Goal: Task Accomplishment & Management: Use online tool/utility

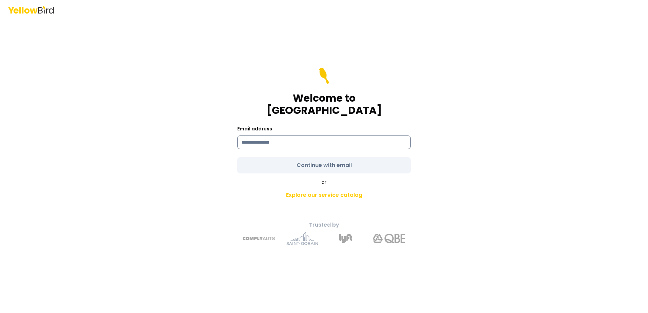
click at [292, 136] on input at bounding box center [323, 143] width 173 height 14
type input "**********"
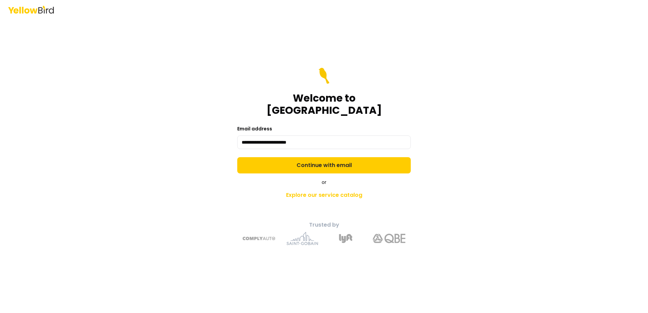
click at [338, 161] on form "**********" at bounding box center [323, 121] width 173 height 106
click at [308, 191] on link "Explore our service catalog" at bounding box center [324, 195] width 239 height 14
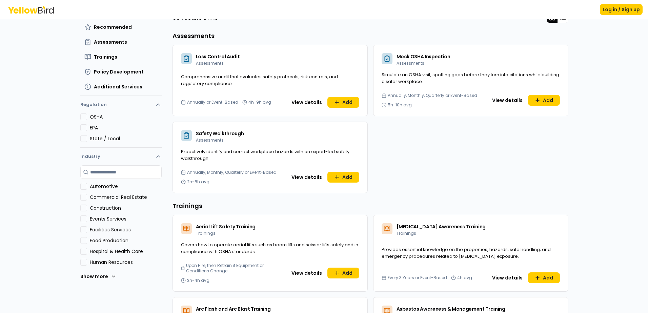
scroll to position [30, 0]
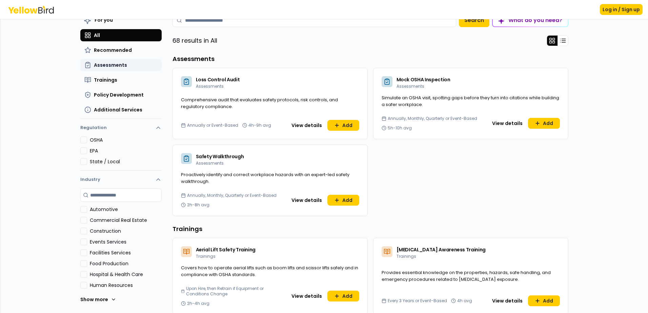
click at [109, 67] on span "Assessments" at bounding box center [110, 65] width 33 height 7
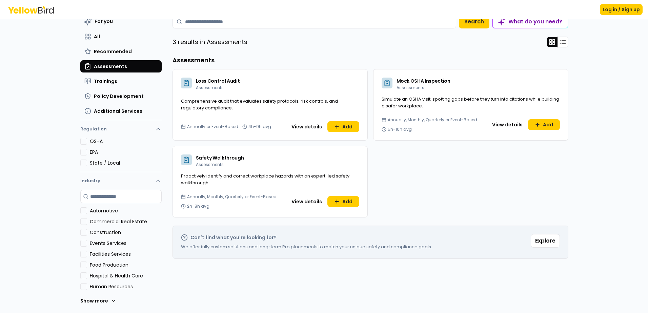
scroll to position [29, 0]
click at [111, 300] on icon at bounding box center [113, 300] width 5 height 5
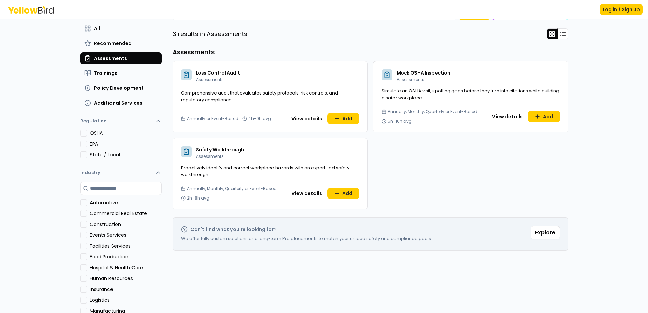
scroll to position [25, 0]
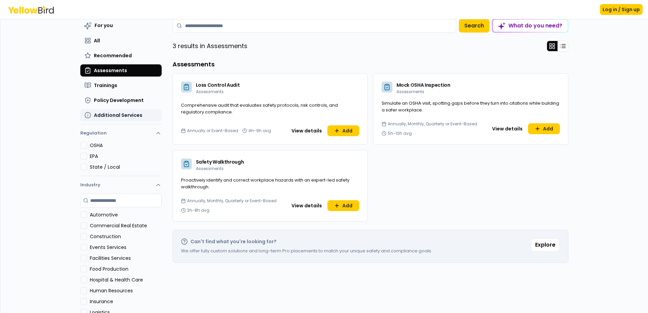
click at [98, 113] on span "Additional Services" at bounding box center [118, 115] width 48 height 7
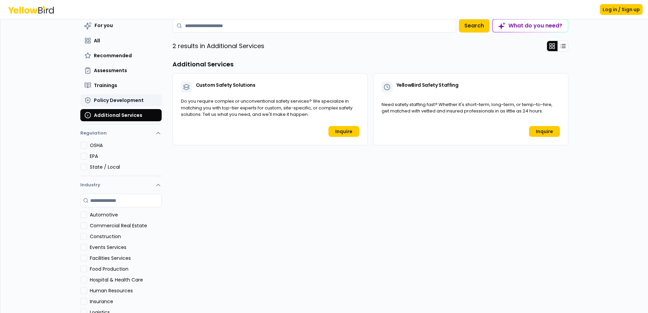
click at [96, 101] on span "Policy Development" at bounding box center [119, 100] width 50 height 7
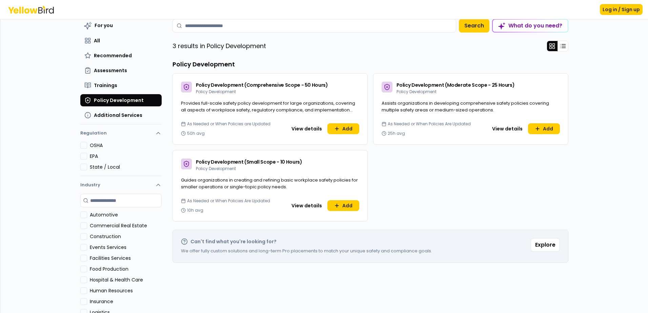
scroll to position [0, 0]
